Goal: Navigation & Orientation: Find specific page/section

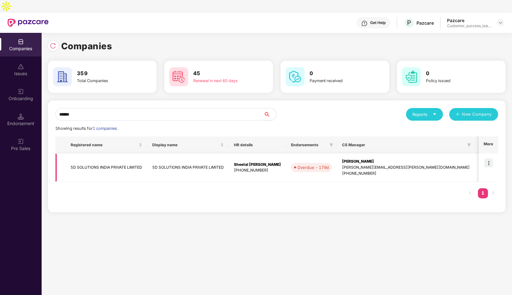
type input "******"
click at [491, 158] on img at bounding box center [489, 162] width 9 height 9
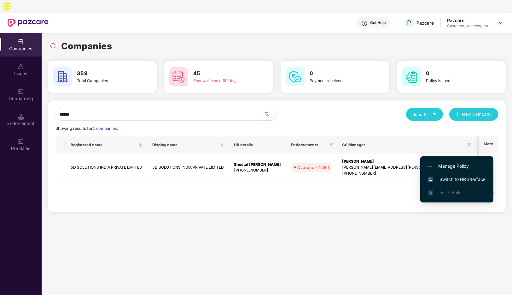
click at [449, 179] on span "Switch to HR interface" at bounding box center [456, 179] width 57 height 7
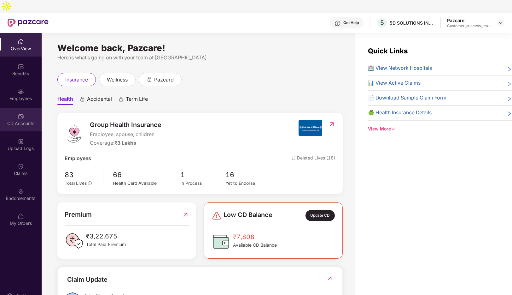
click at [23, 113] on div at bounding box center [21, 116] width 6 height 6
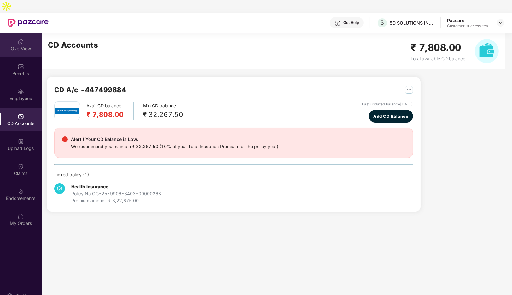
click at [19, 38] on img at bounding box center [21, 41] width 6 height 6
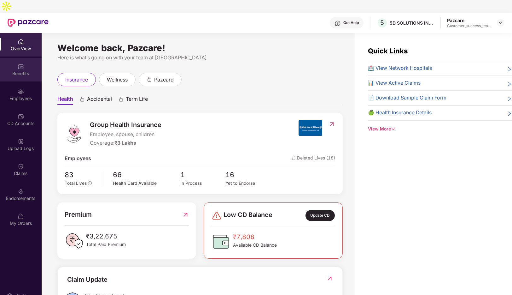
click at [19, 70] on div "Benefits" at bounding box center [21, 73] width 42 height 6
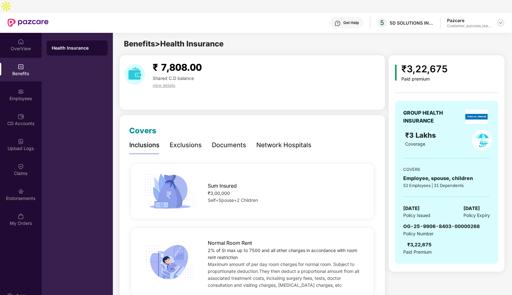
click at [503, 20] on img at bounding box center [501, 22] width 5 height 5
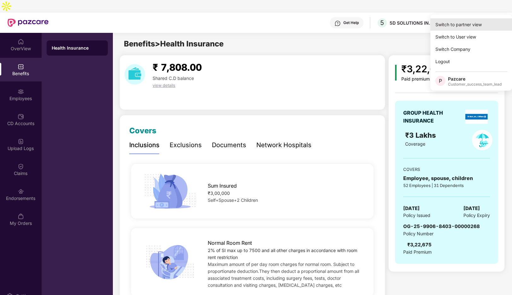
click at [464, 22] on div "Switch to partner view" at bounding box center [472, 24] width 82 height 12
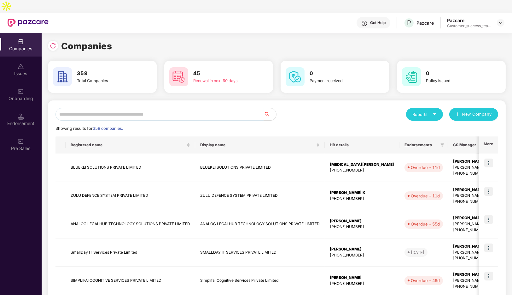
click at [199, 108] on input "text" at bounding box center [160, 114] width 208 height 13
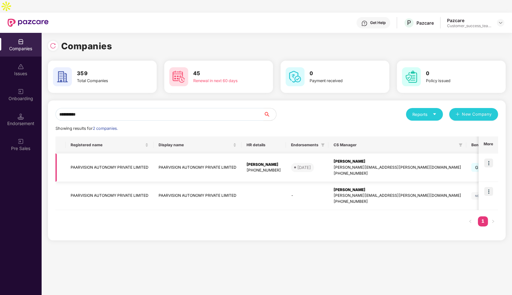
type input "**********"
click at [492, 158] on img at bounding box center [489, 162] width 9 height 9
